Goal: Navigation & Orientation: Find specific page/section

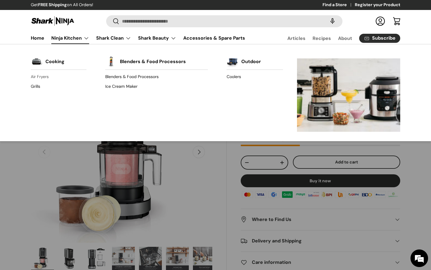
click at [46, 79] on link "Air Fryers" at bounding box center [59, 76] width 56 height 9
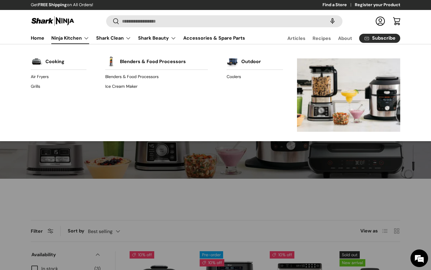
click at [85, 36] on link "Ninja Kitchen" at bounding box center [70, 38] width 38 height 12
